Goal: Transaction & Acquisition: Purchase product/service

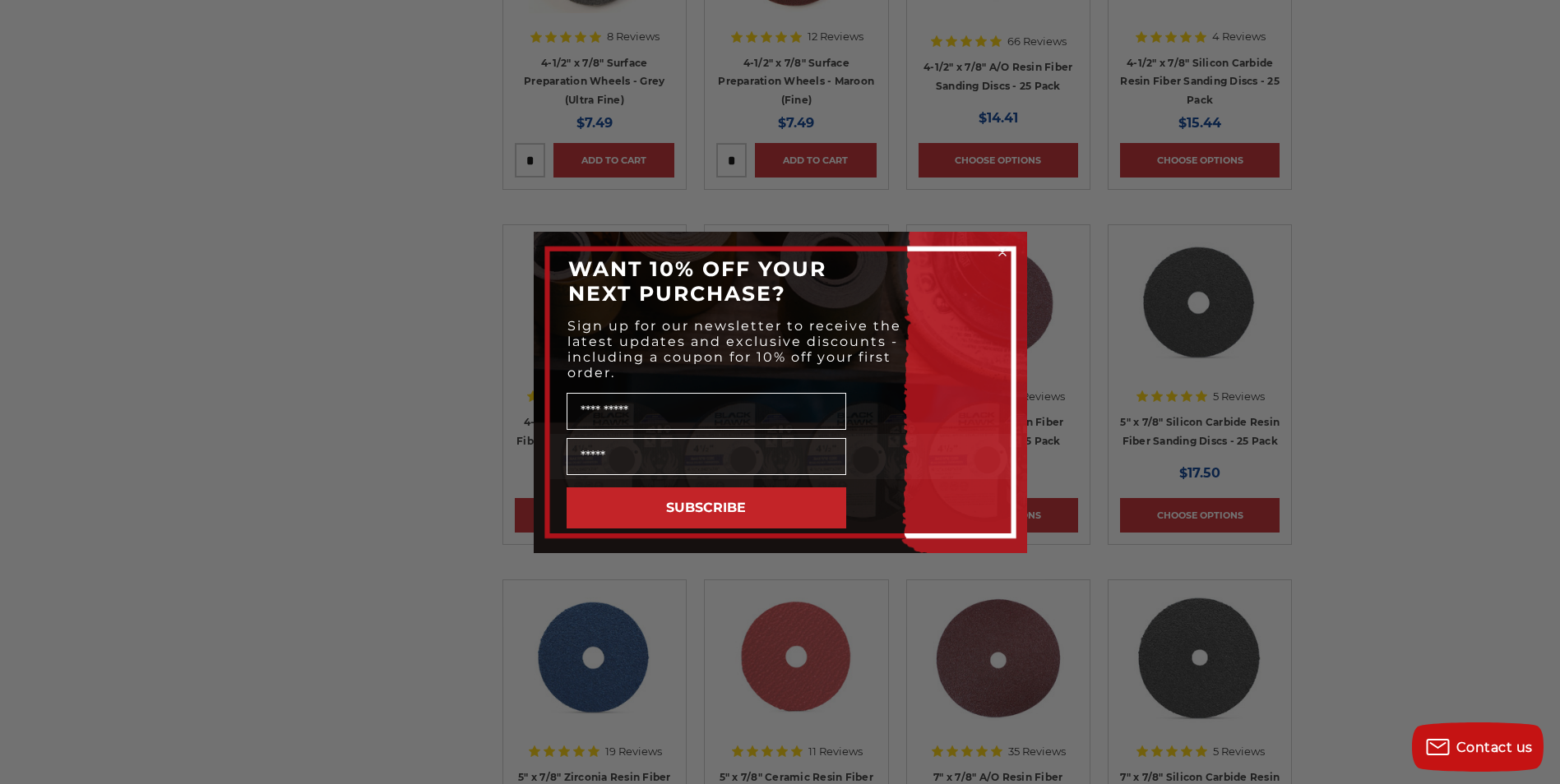
scroll to position [1233, 0]
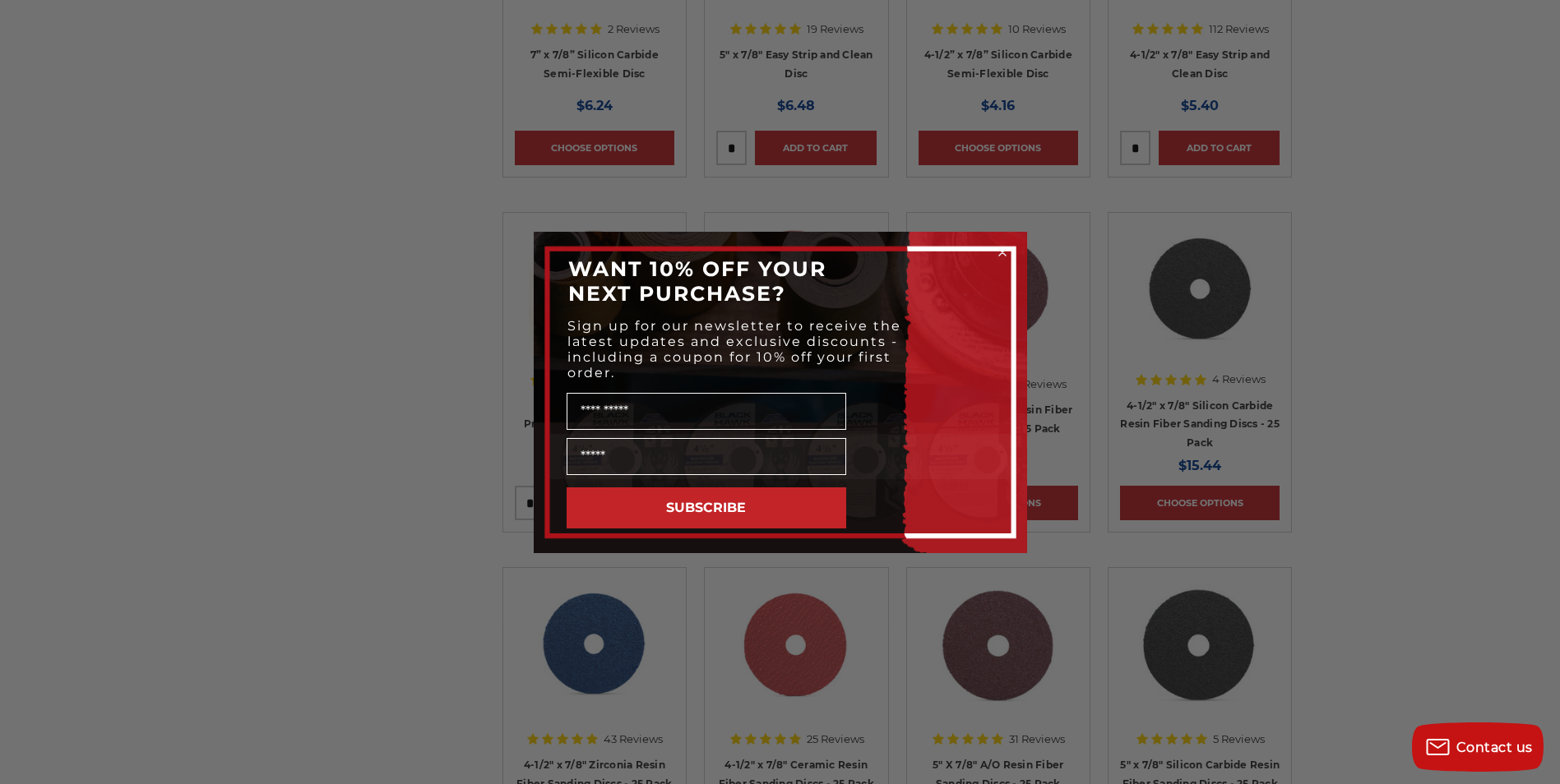
click at [996, 254] on circle "Close dialog" at bounding box center [1002, 251] width 15 height 15
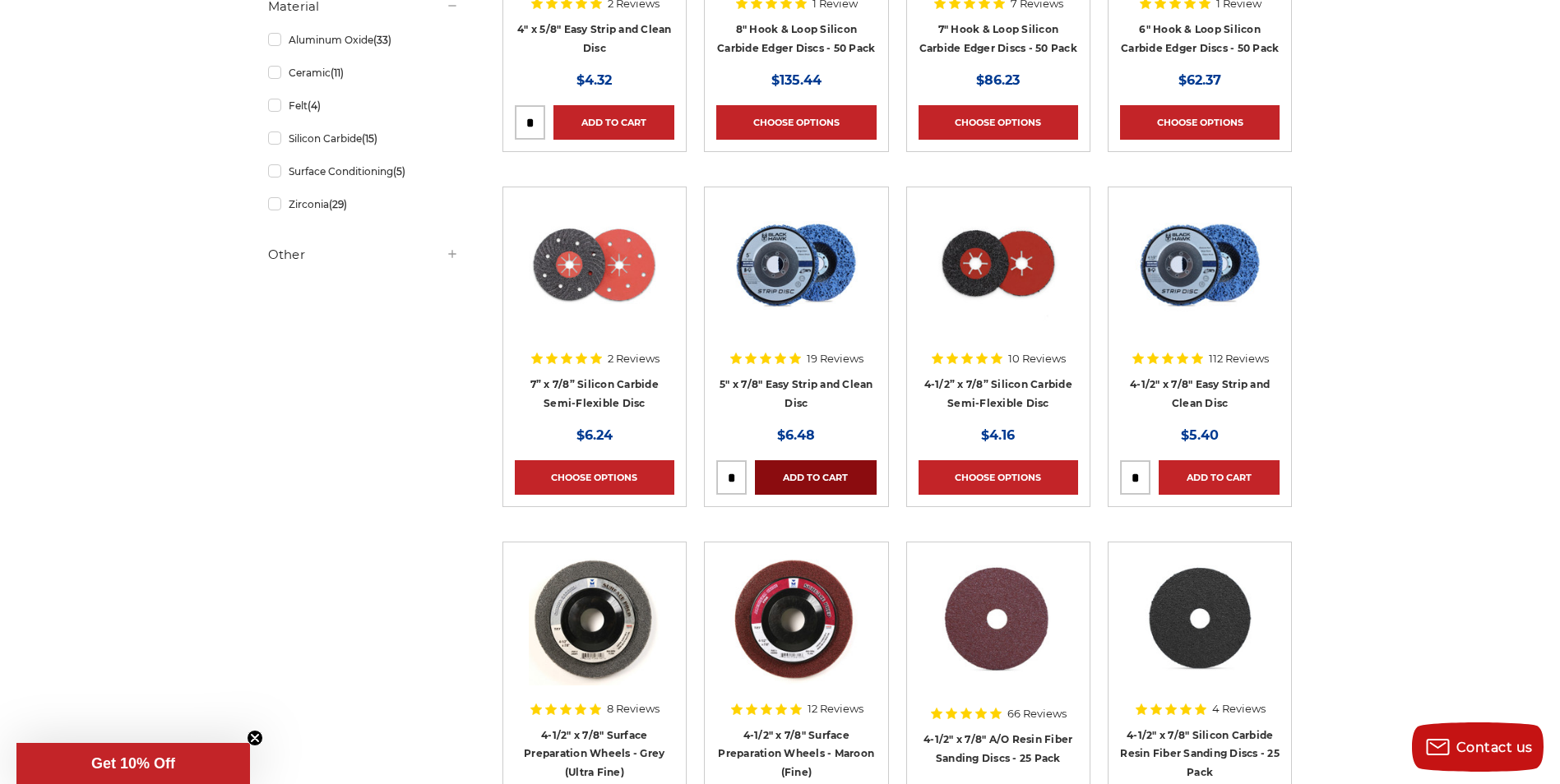
scroll to position [1068, 0]
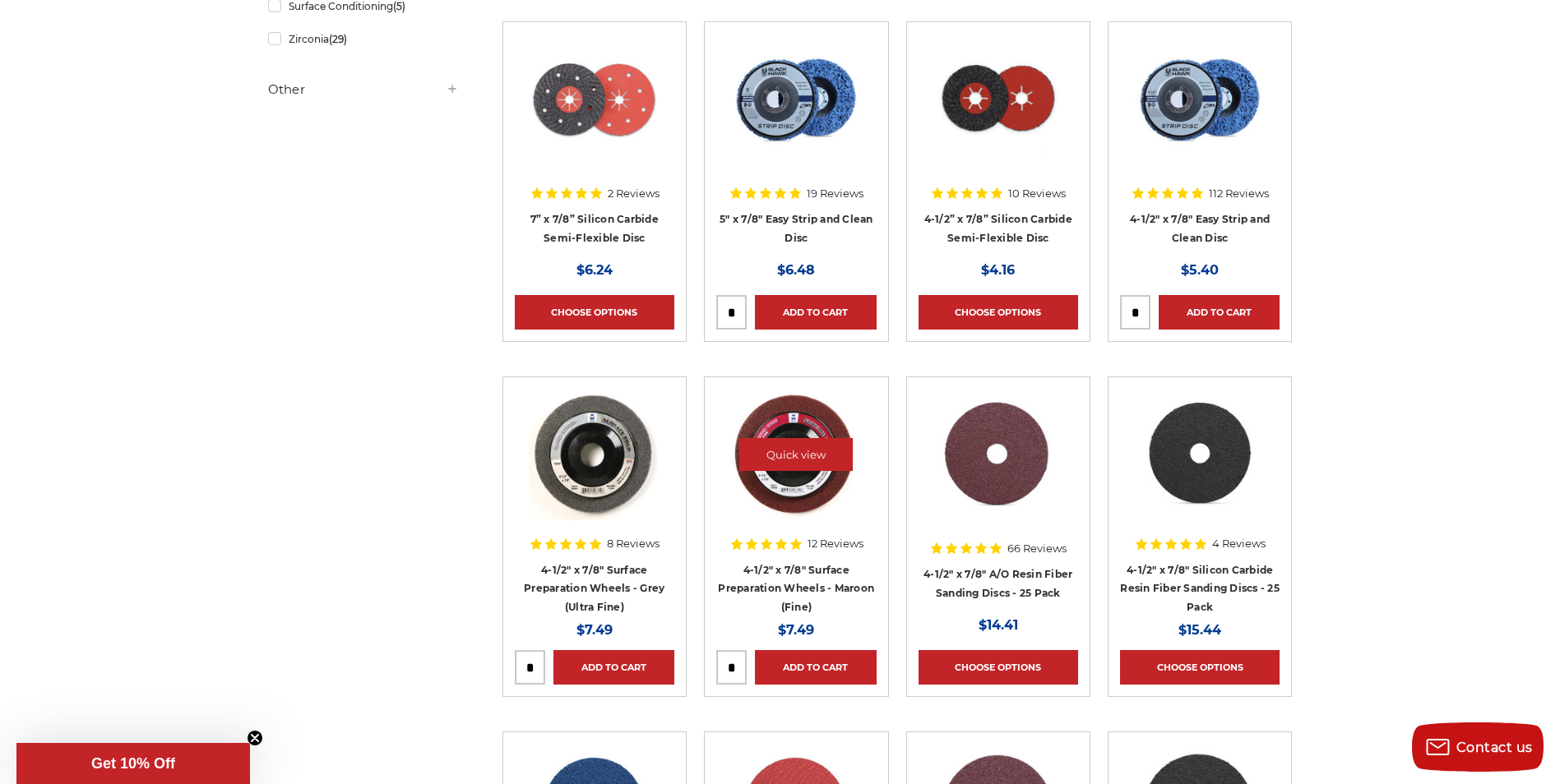
click at [759, 484] on img at bounding box center [796, 454] width 132 height 132
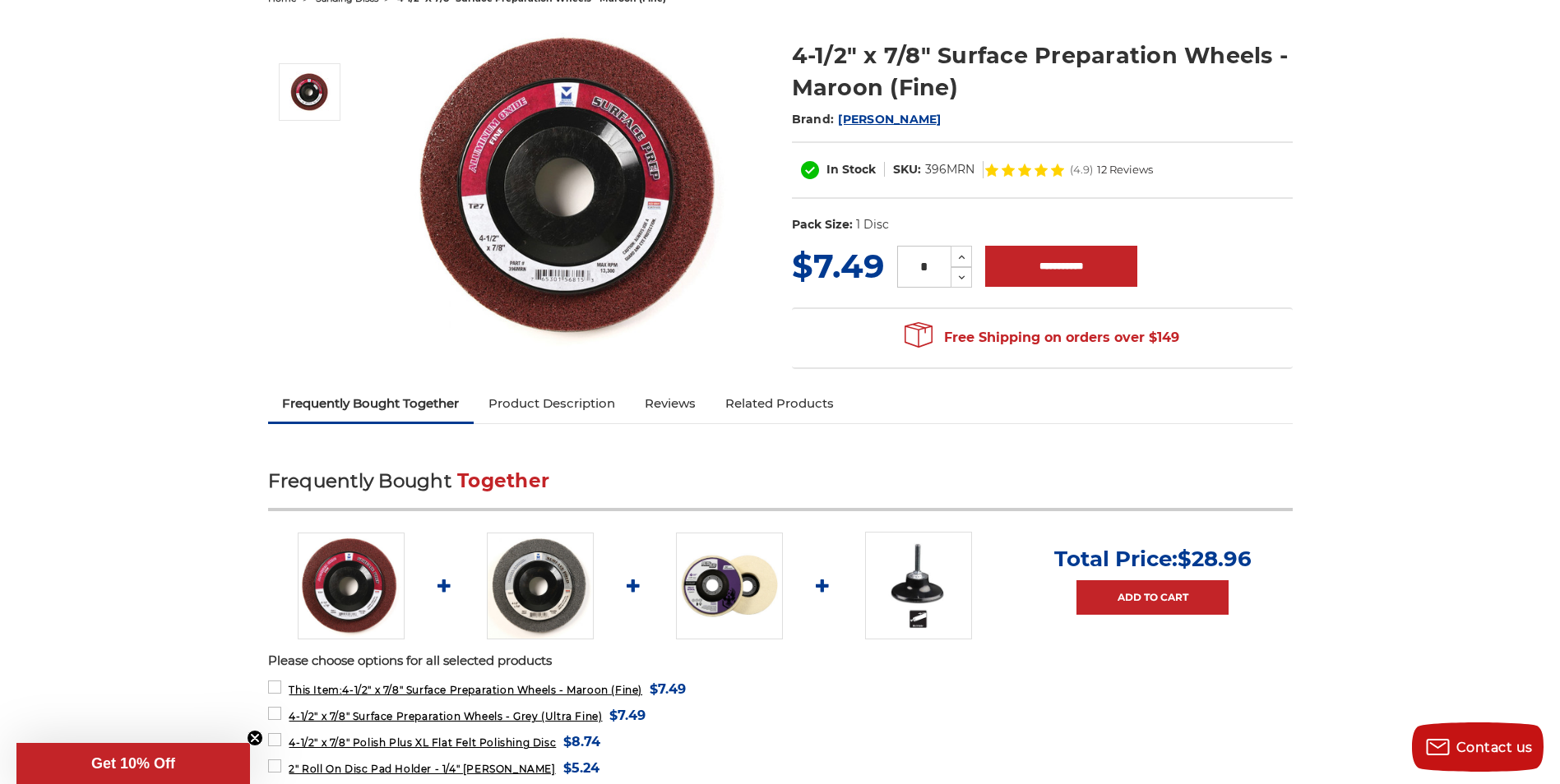
scroll to position [164, 0]
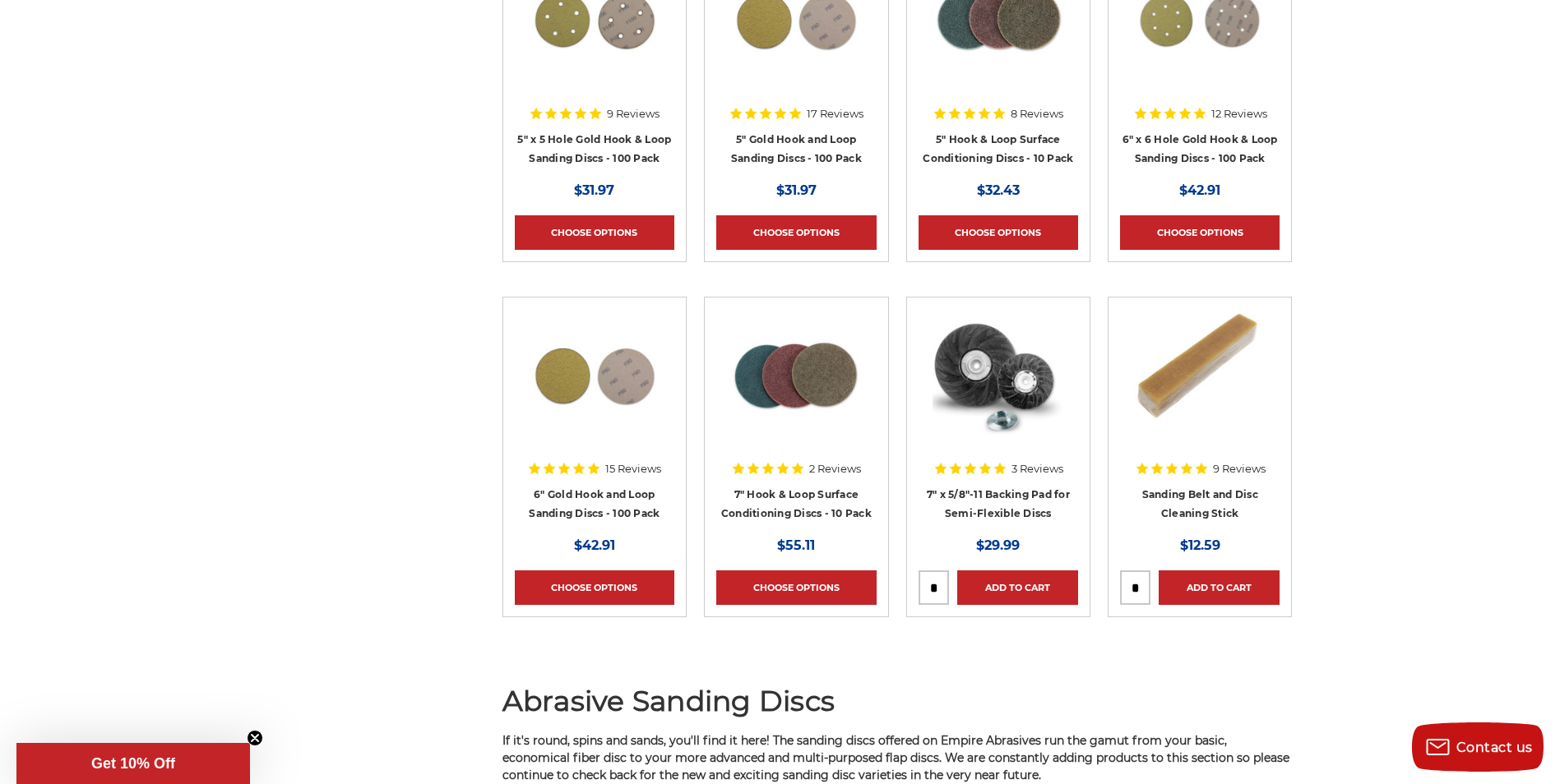
scroll to position [8712, 0]
